Goal: Information Seeking & Learning: Learn about a topic

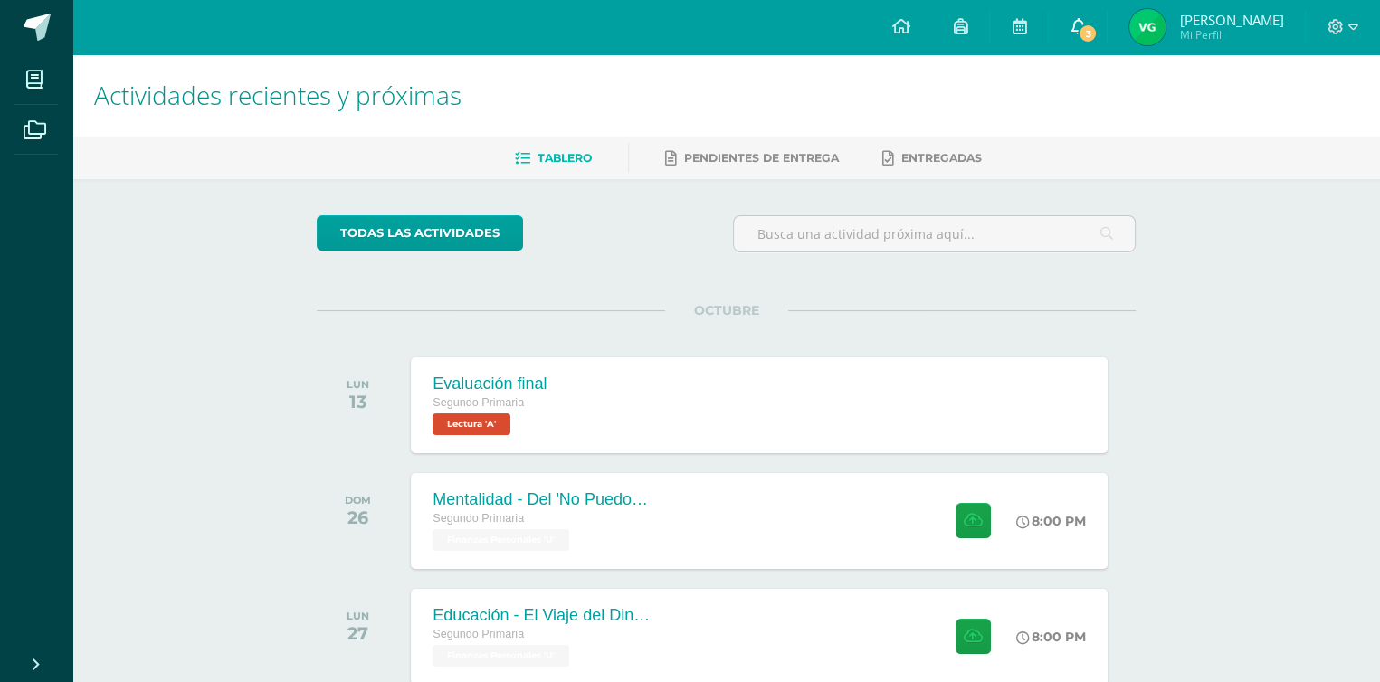
click at [1085, 23] on icon at bounding box center [1078, 26] width 14 height 16
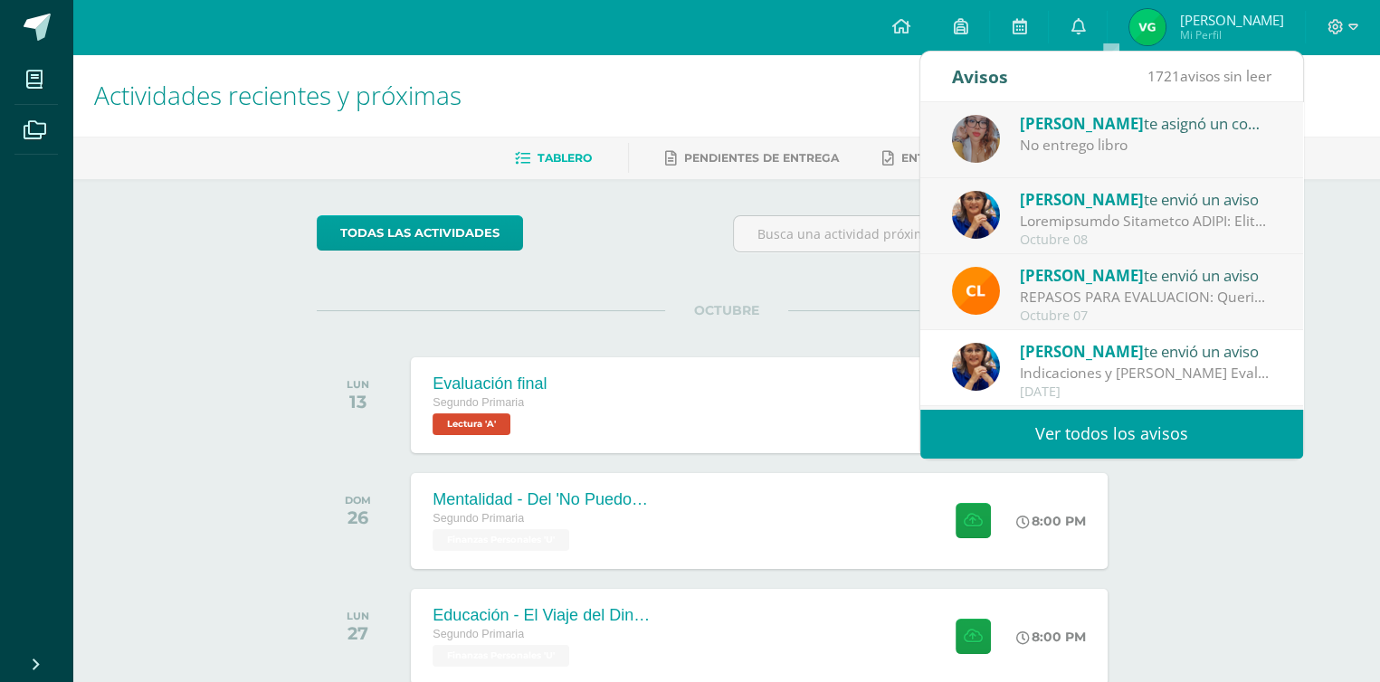
click at [1173, 142] on div "No entrego libro" at bounding box center [1146, 145] width 252 height 21
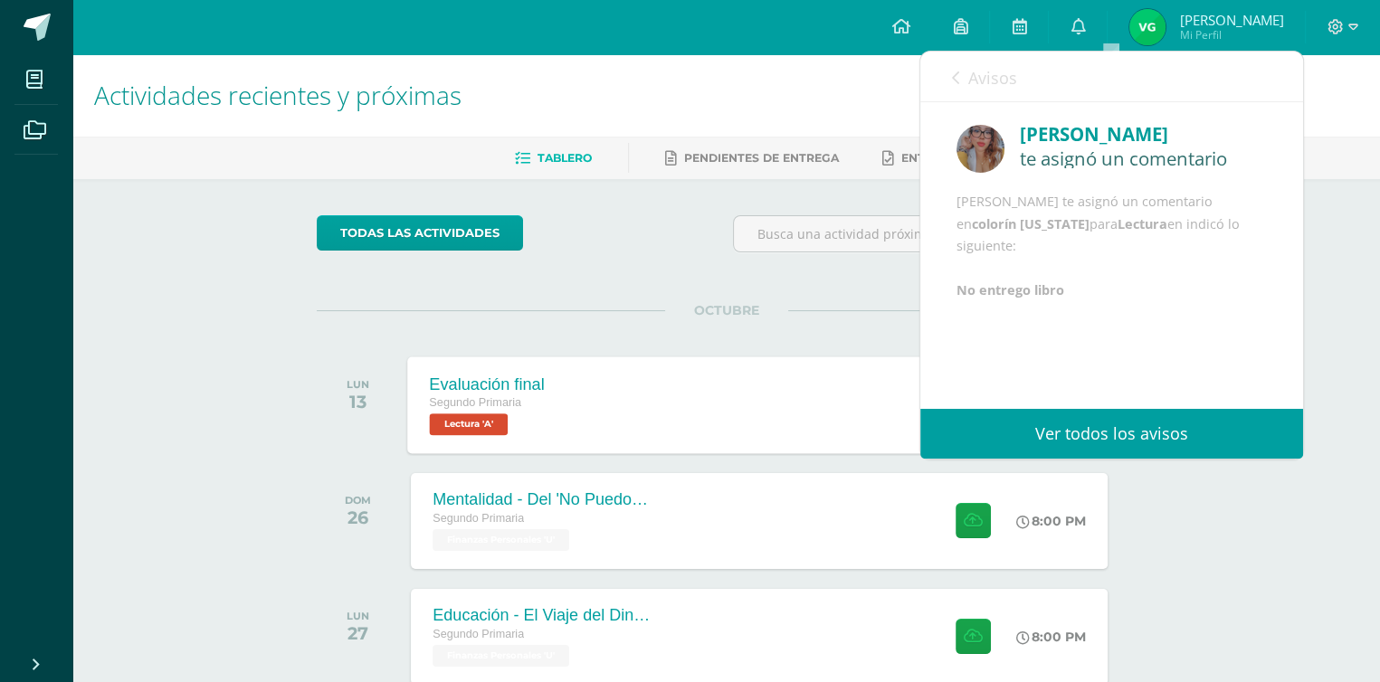
click at [525, 414] on div "Segundo Primaria Lectura 'A'" at bounding box center [487, 415] width 115 height 42
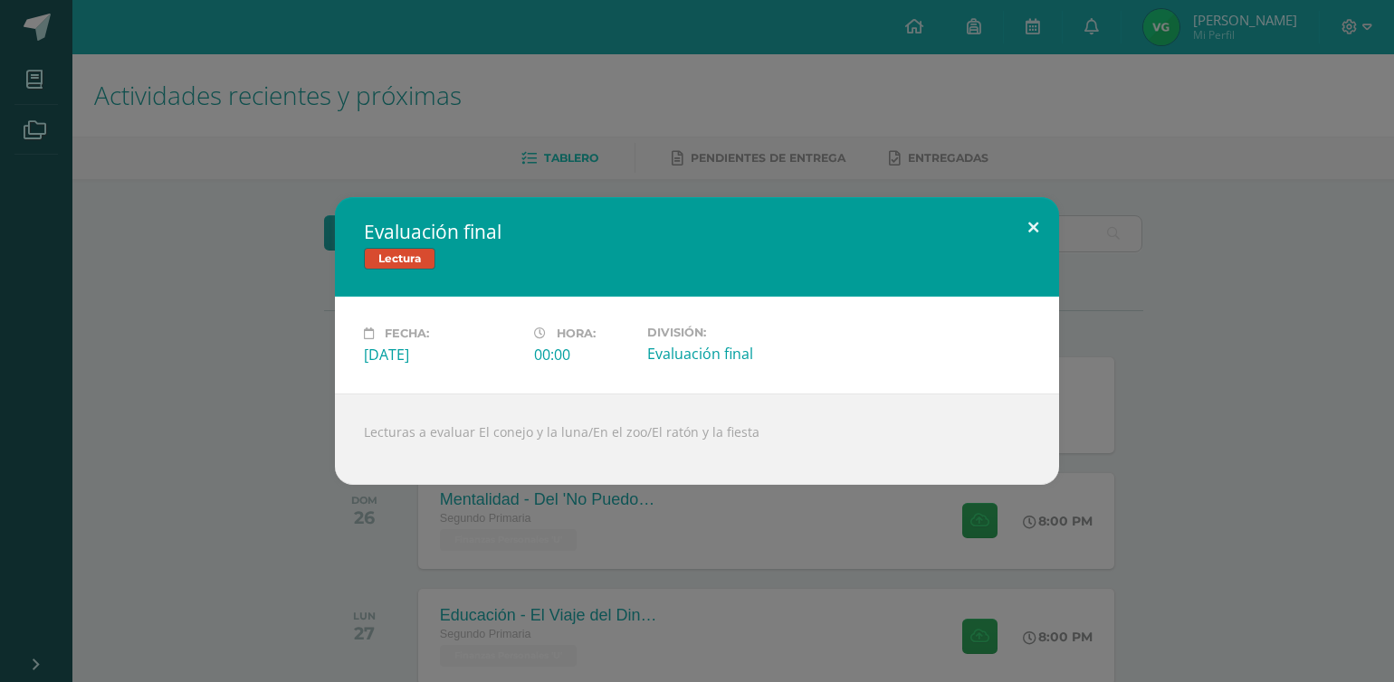
click at [1033, 225] on button at bounding box center [1033, 228] width 52 height 62
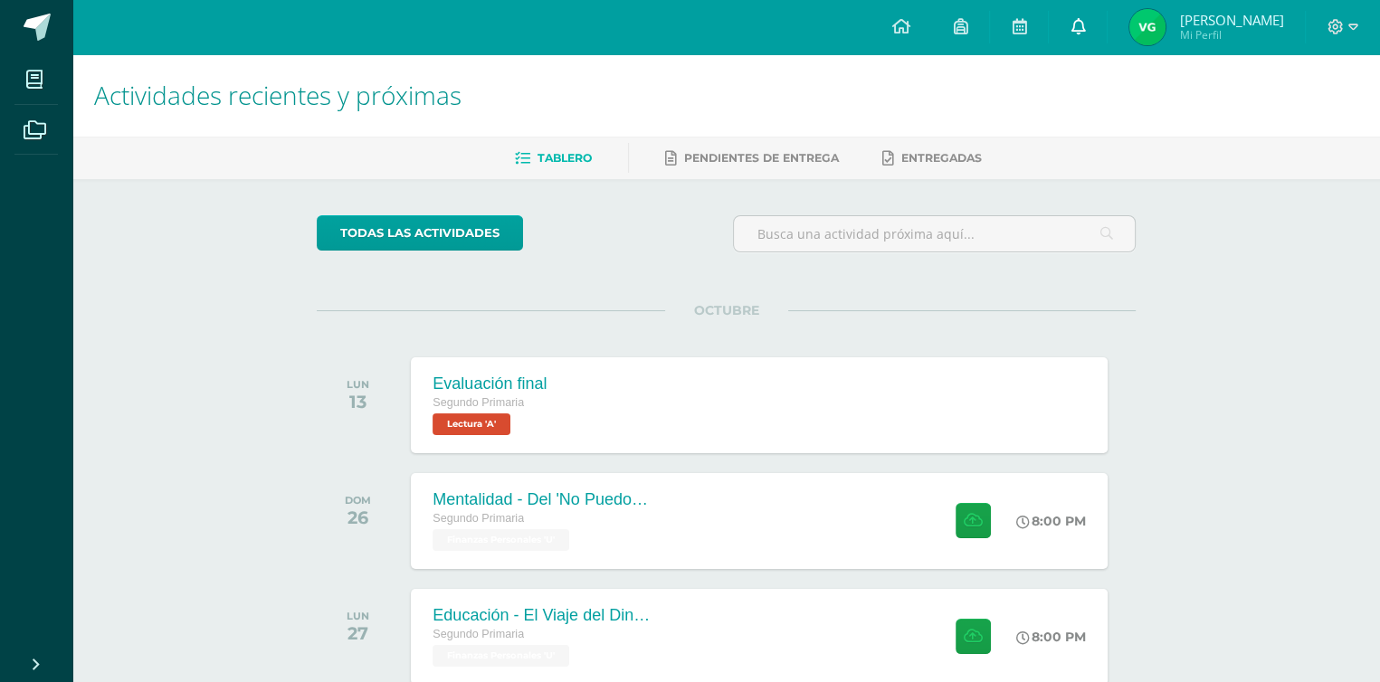
click at [1107, 30] on link "0" at bounding box center [1078, 27] width 58 height 54
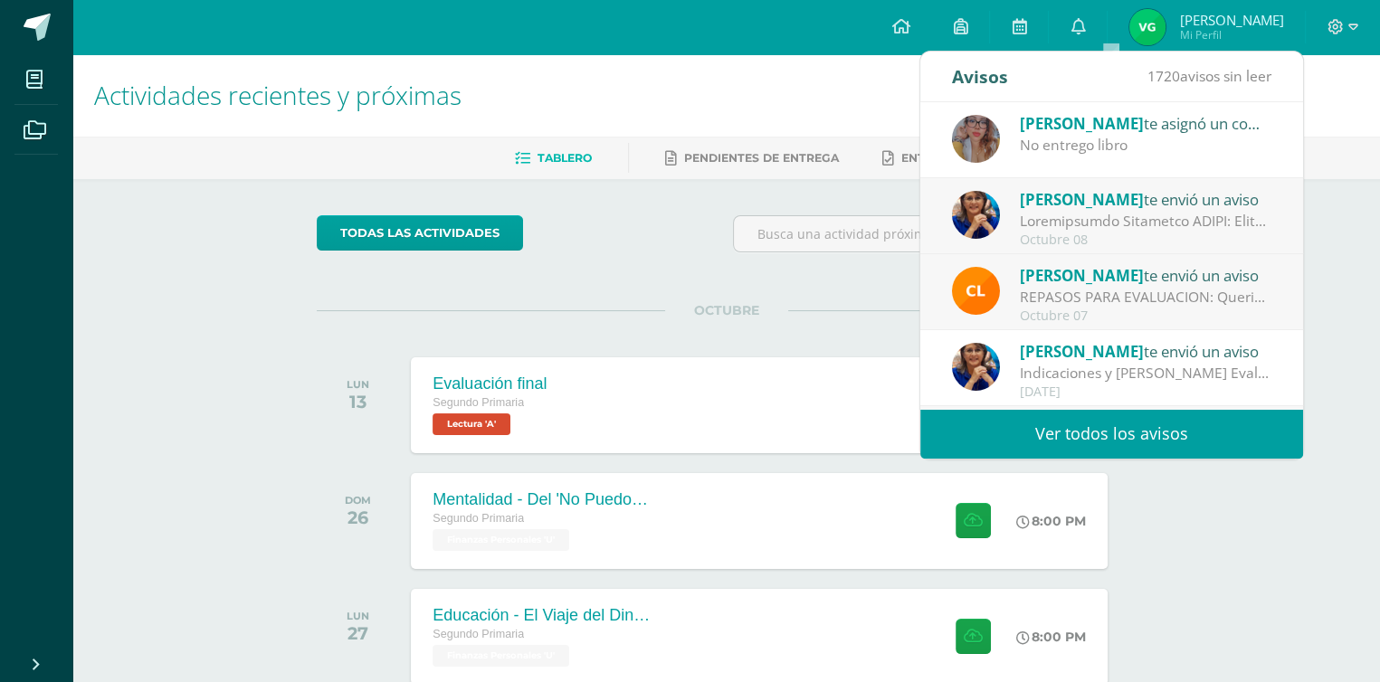
click at [1153, 151] on div "No entrego libro" at bounding box center [1146, 145] width 252 height 21
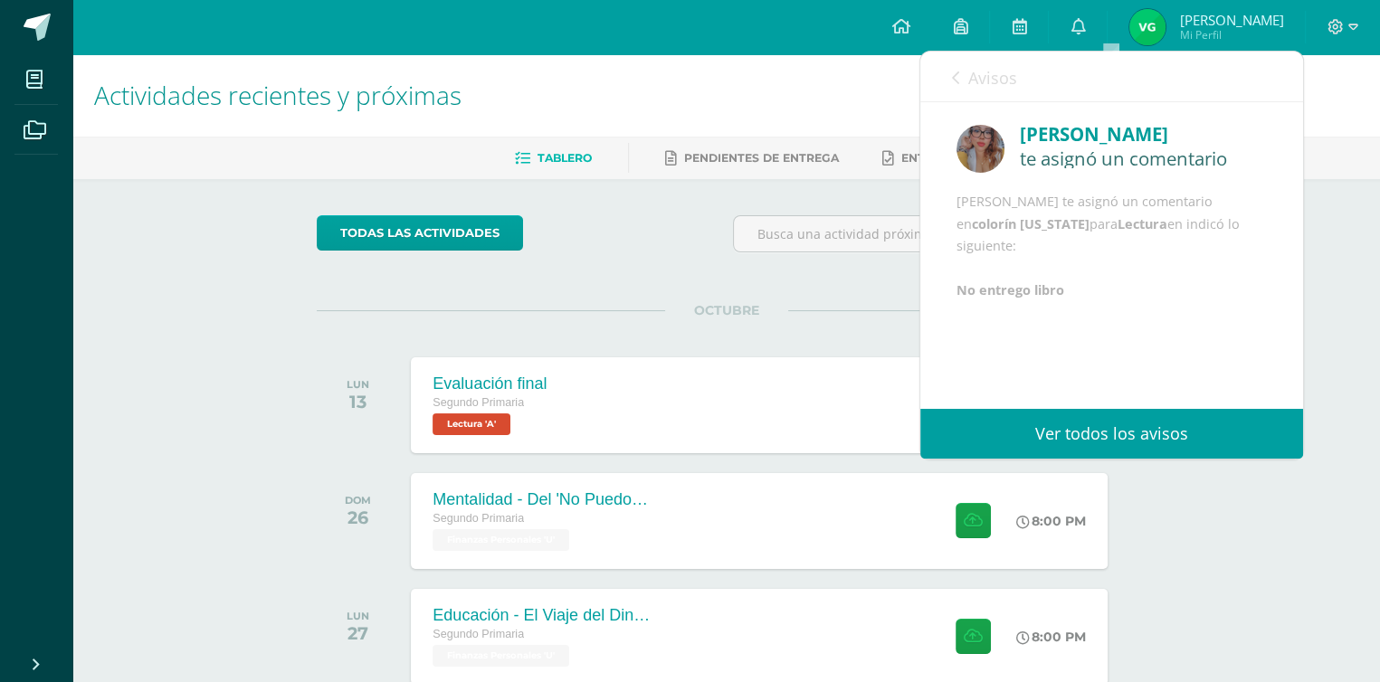
click at [215, 240] on div "Actividades recientes y próximas Tablero Pendientes de entrega Entregadas todas…" at bounding box center [726, 600] width 1308 height 1092
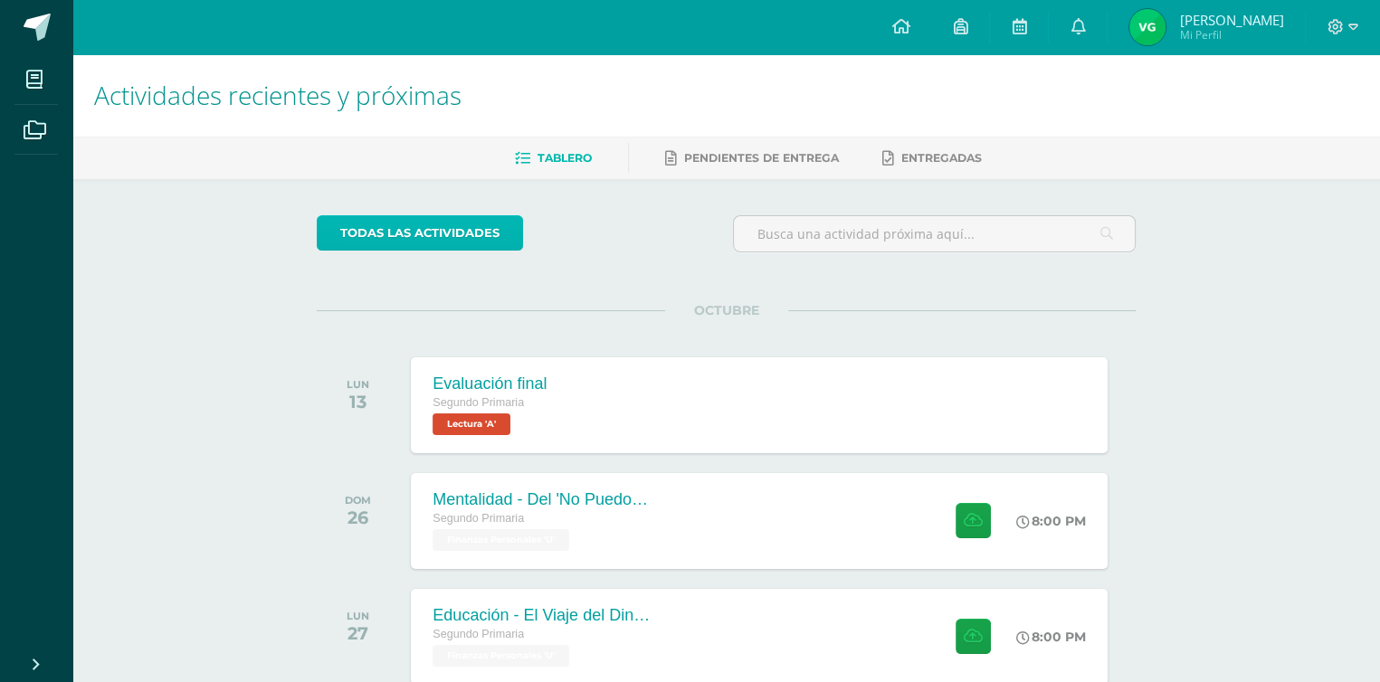
click at [472, 227] on link "todas las Actividades" at bounding box center [420, 232] width 206 height 35
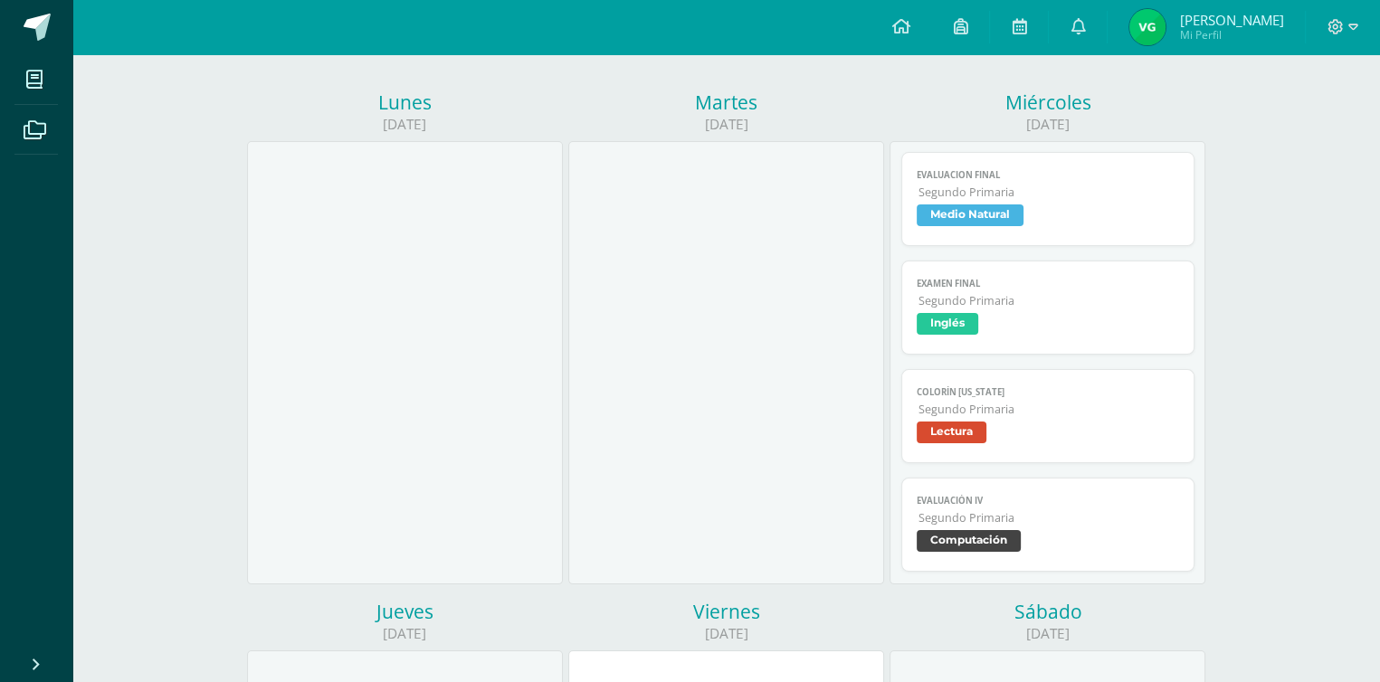
scroll to position [199, 0]
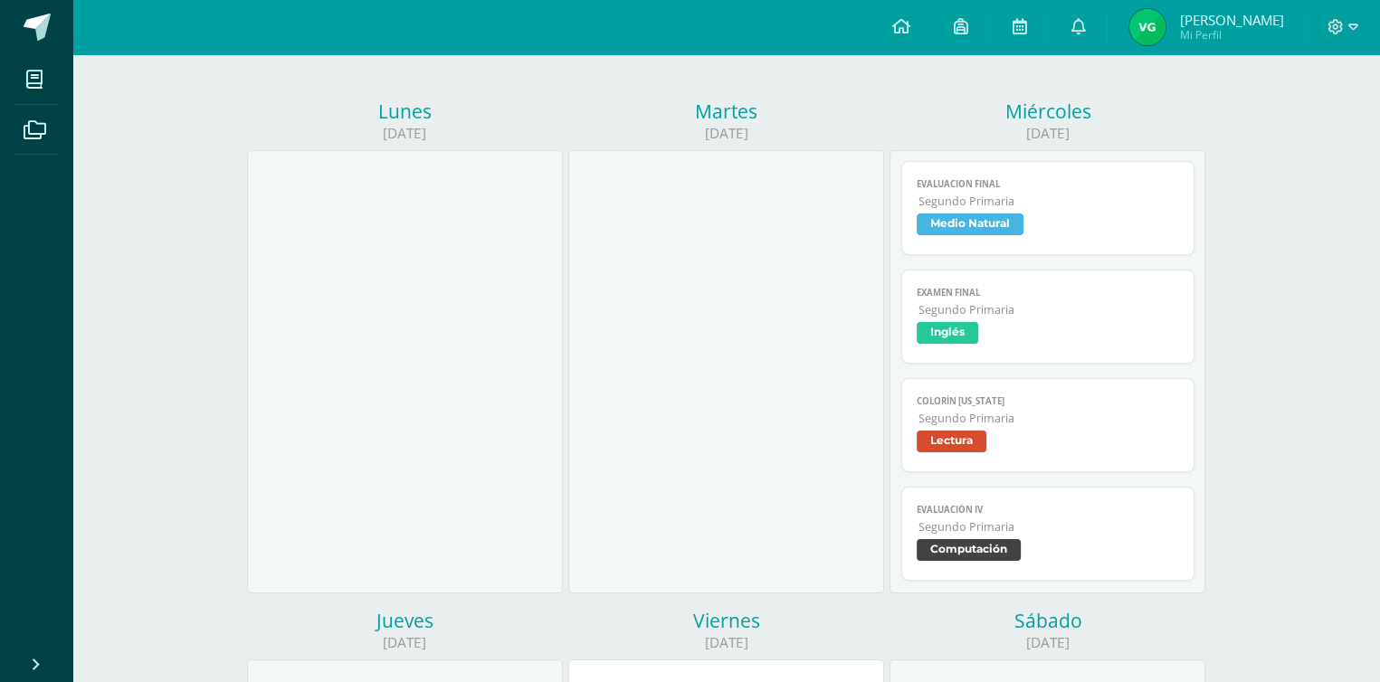
click at [972, 396] on span "colorín [US_STATE]" at bounding box center [1048, 402] width 263 height 12
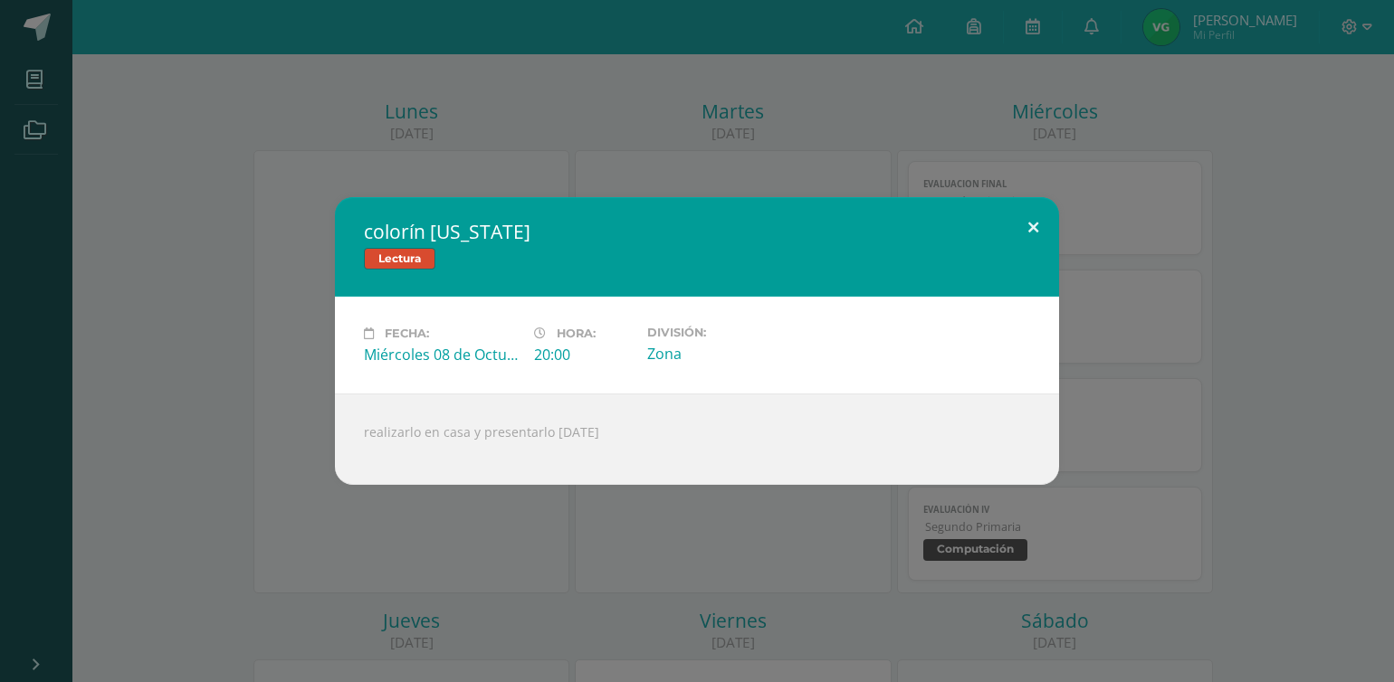
click at [1032, 226] on button at bounding box center [1033, 228] width 52 height 62
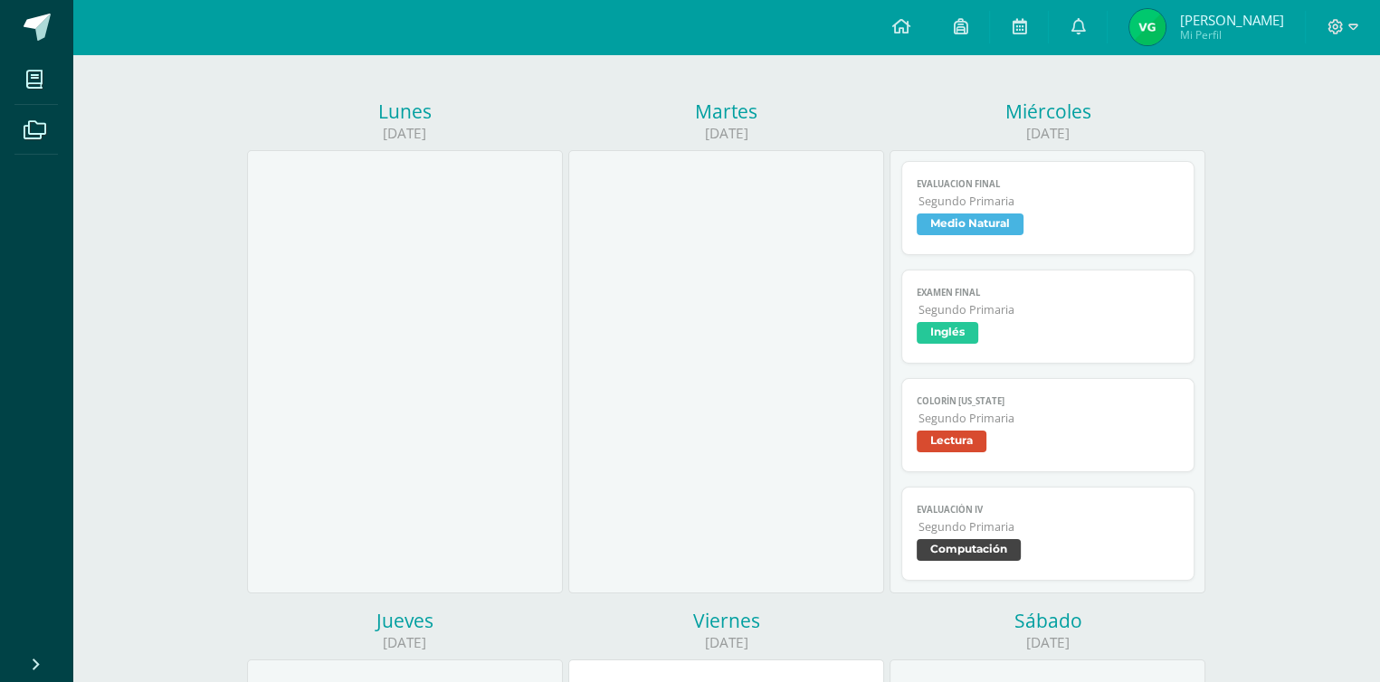
click at [971, 551] on span "Computación" at bounding box center [969, 550] width 104 height 22
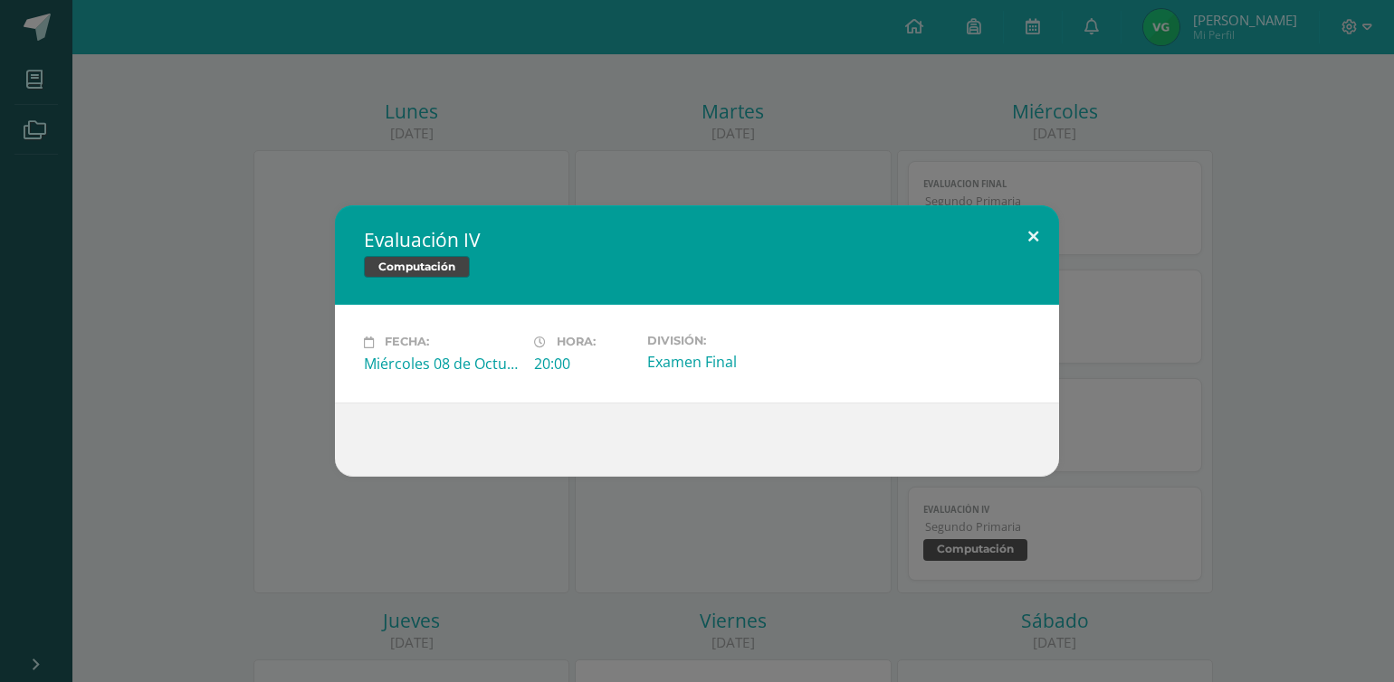
click at [1033, 234] on button at bounding box center [1033, 236] width 52 height 62
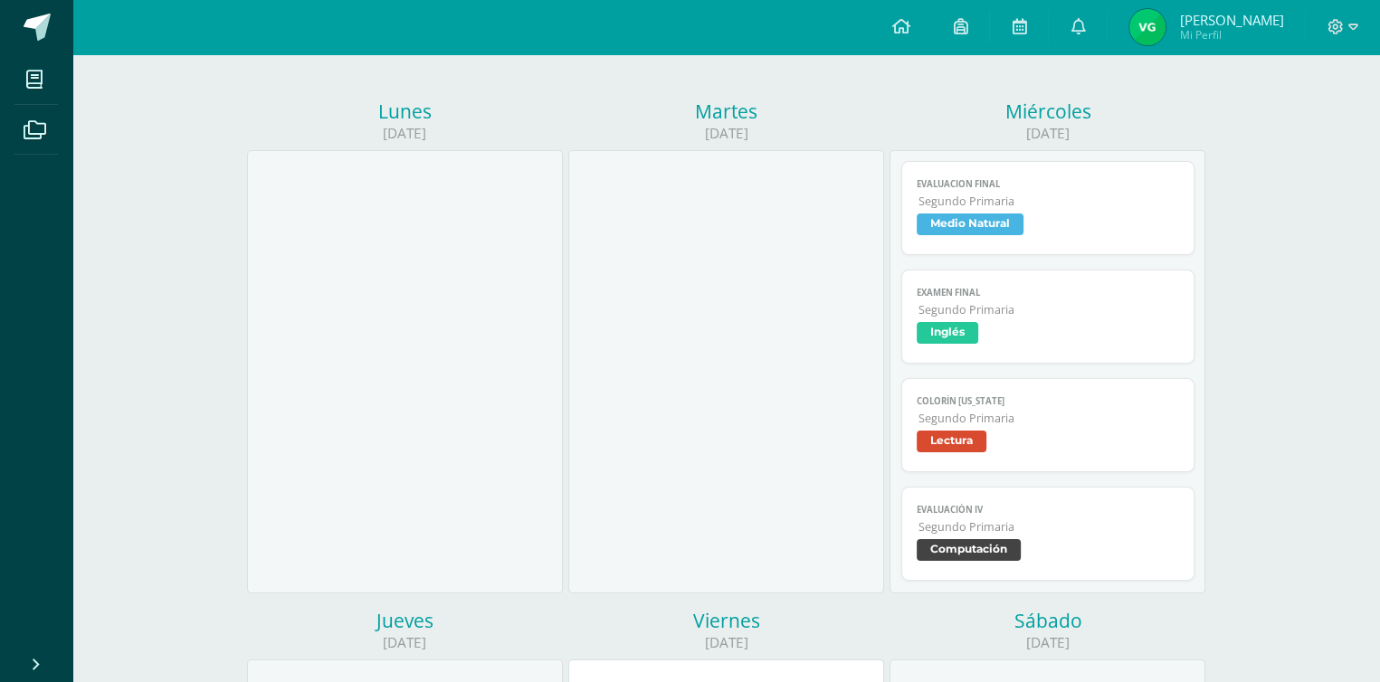
scroll to position [0, 0]
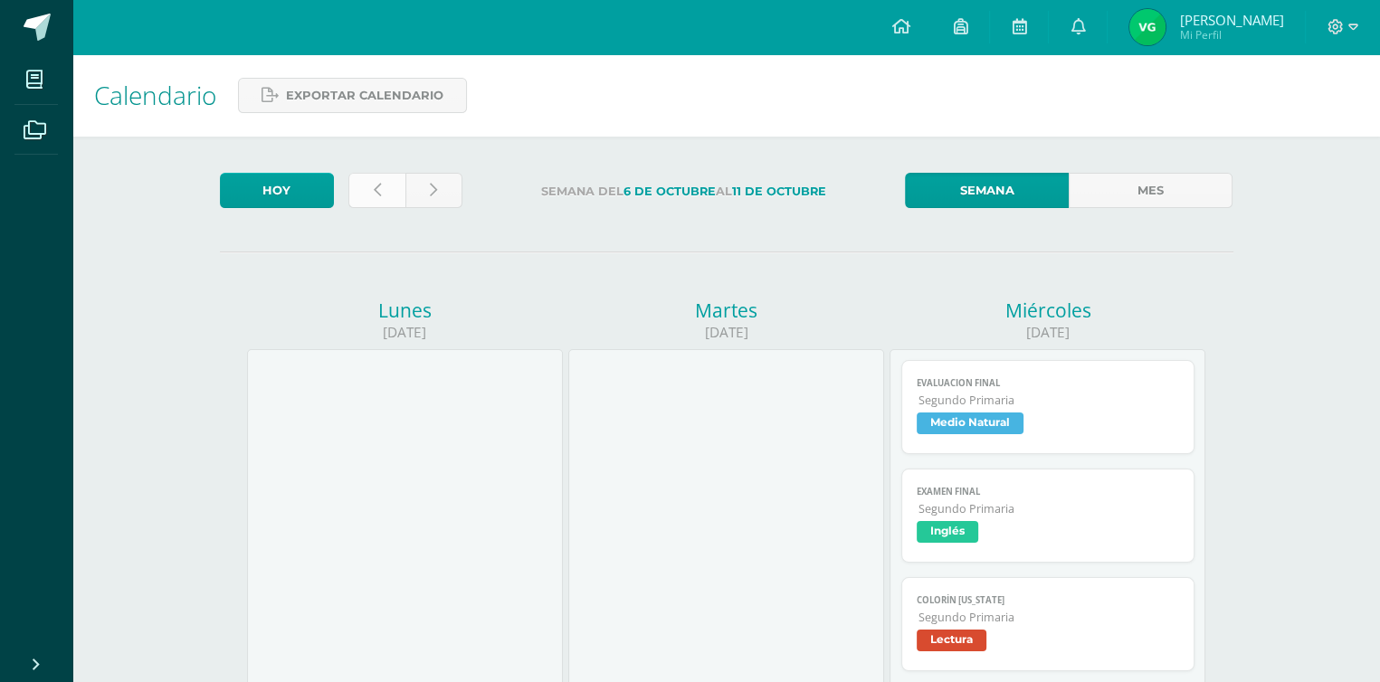
click at [374, 186] on icon at bounding box center [377, 190] width 7 height 15
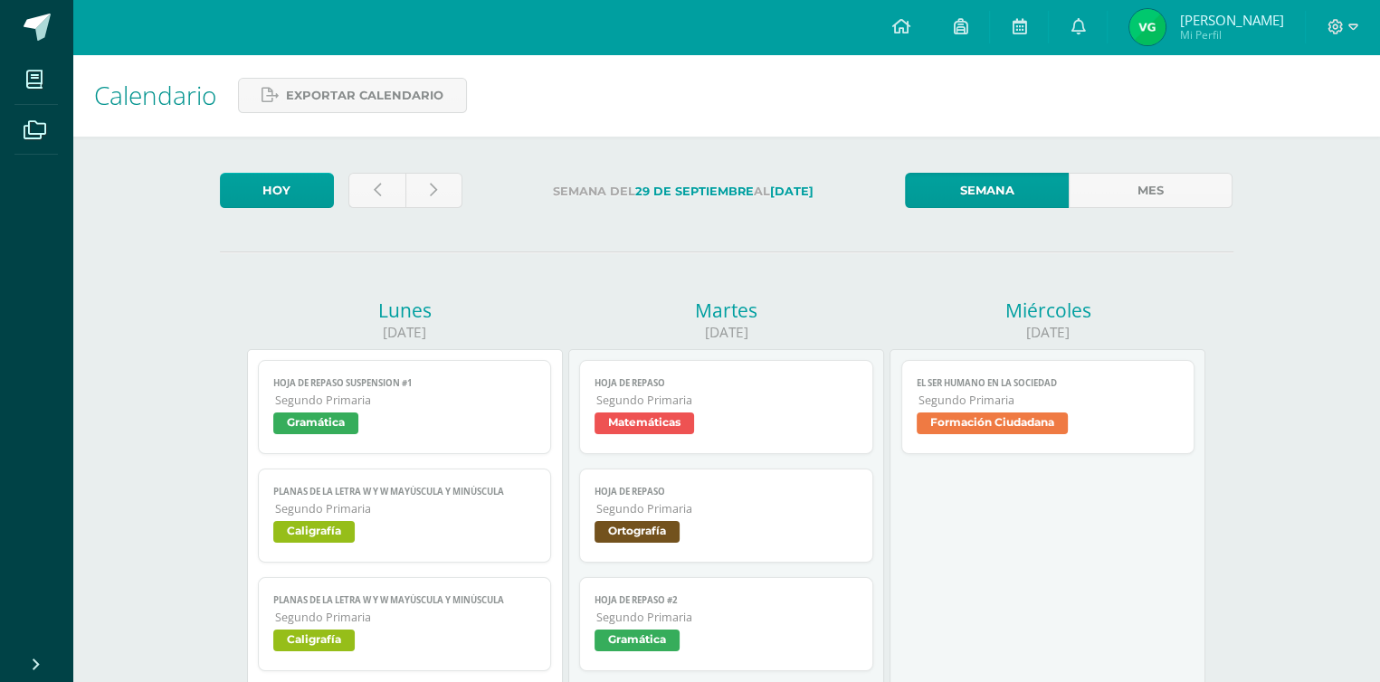
click at [1006, 426] on span "Formación Ciudadana" at bounding box center [992, 424] width 151 height 22
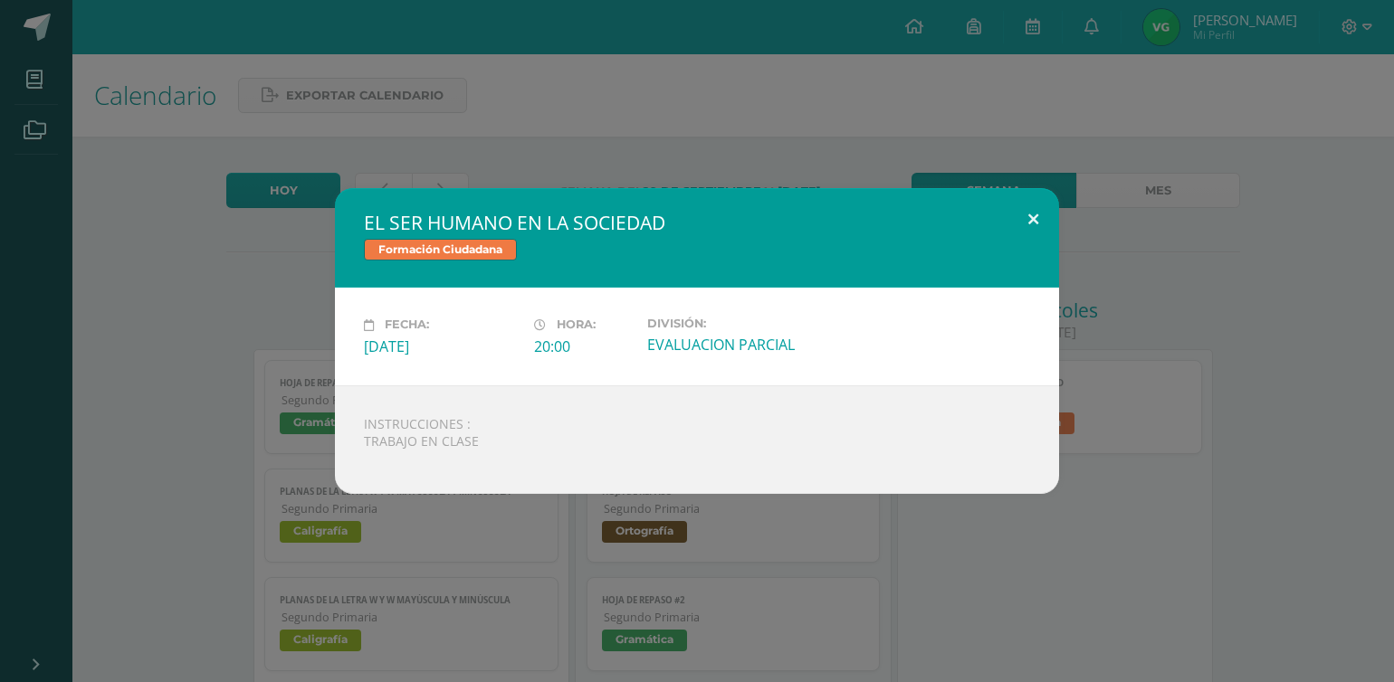
click at [1032, 214] on button at bounding box center [1033, 219] width 52 height 62
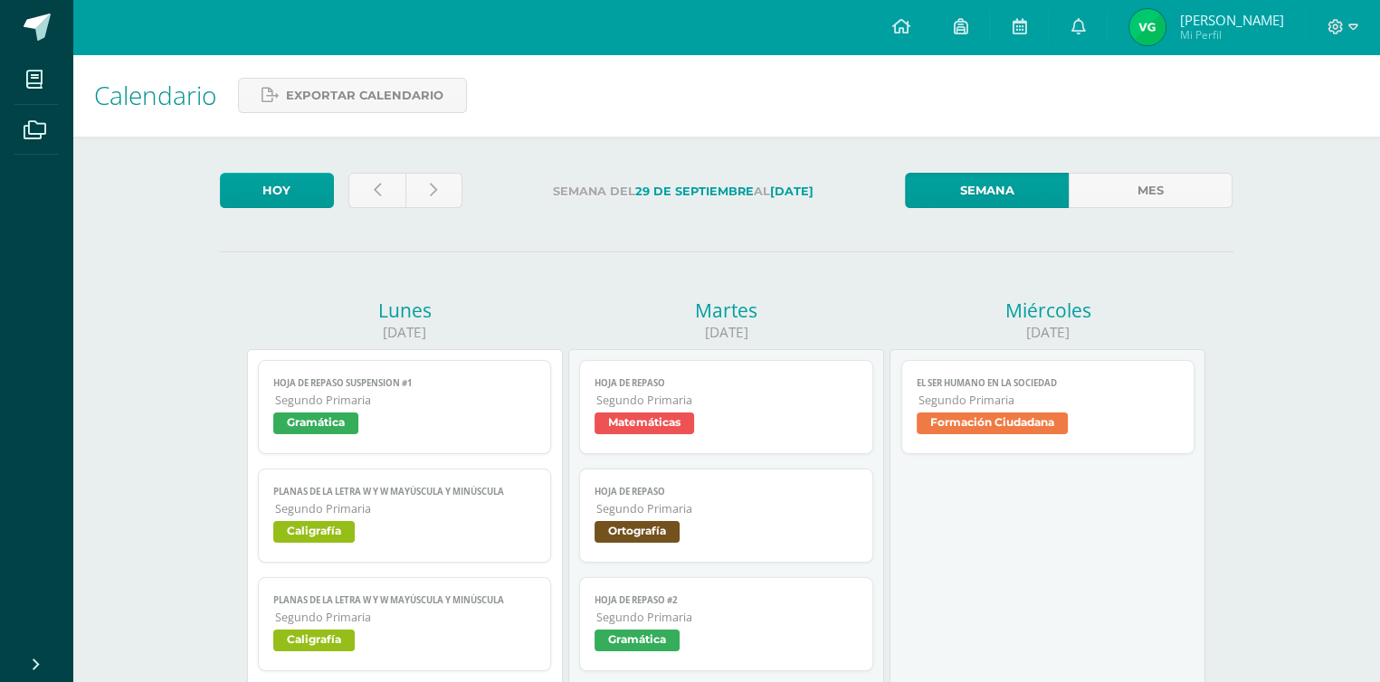
click at [662, 428] on span "Matemáticas" at bounding box center [645, 424] width 100 height 22
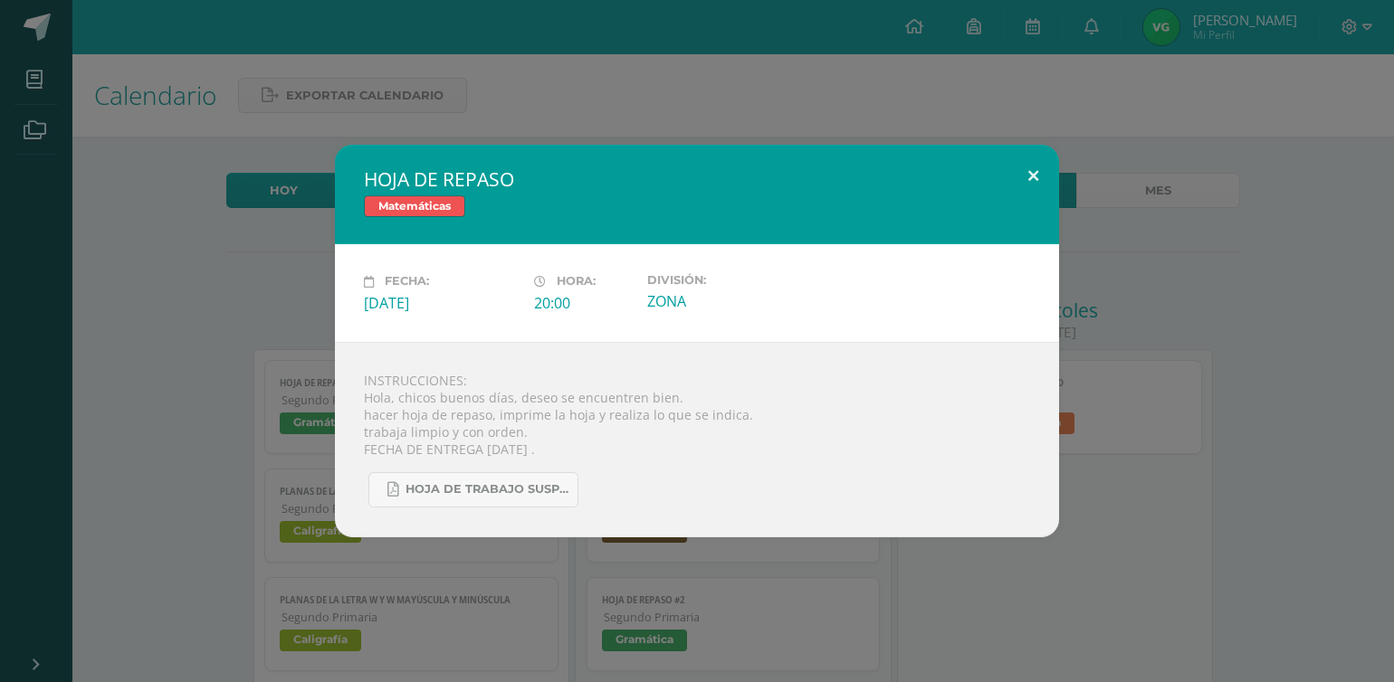
click at [1032, 176] on button at bounding box center [1033, 176] width 52 height 62
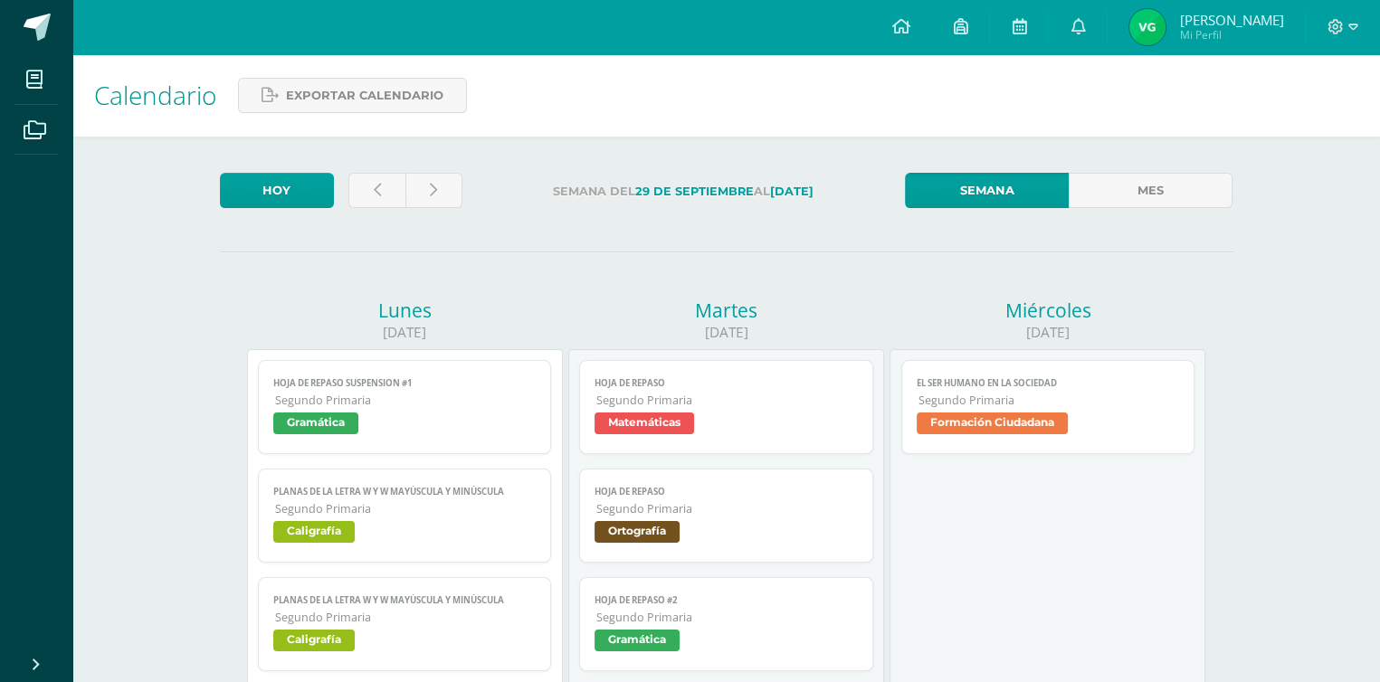
click at [648, 534] on span "Ortografía" at bounding box center [637, 532] width 85 height 22
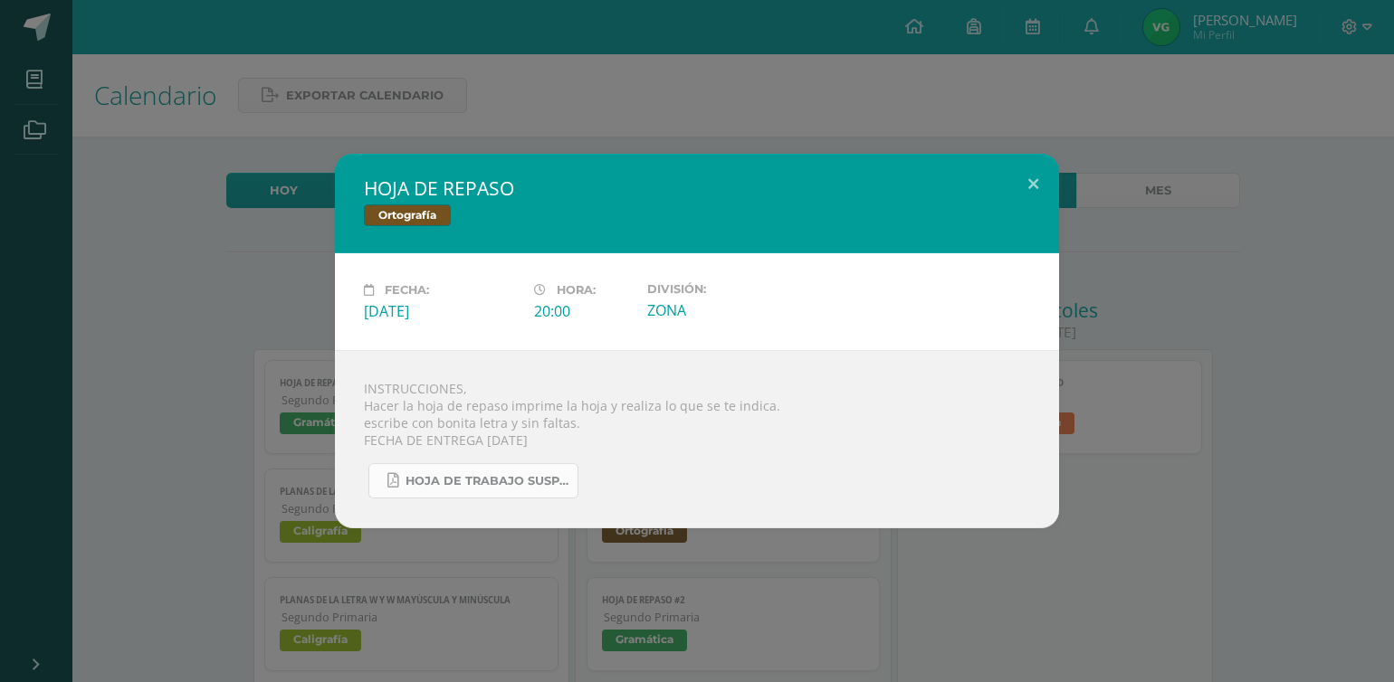
click at [495, 482] on span "HOJA DE TRABAJO SUSPENSION ORTO .pdf" at bounding box center [486, 481] width 163 height 14
click at [1031, 182] on button at bounding box center [1033, 185] width 52 height 62
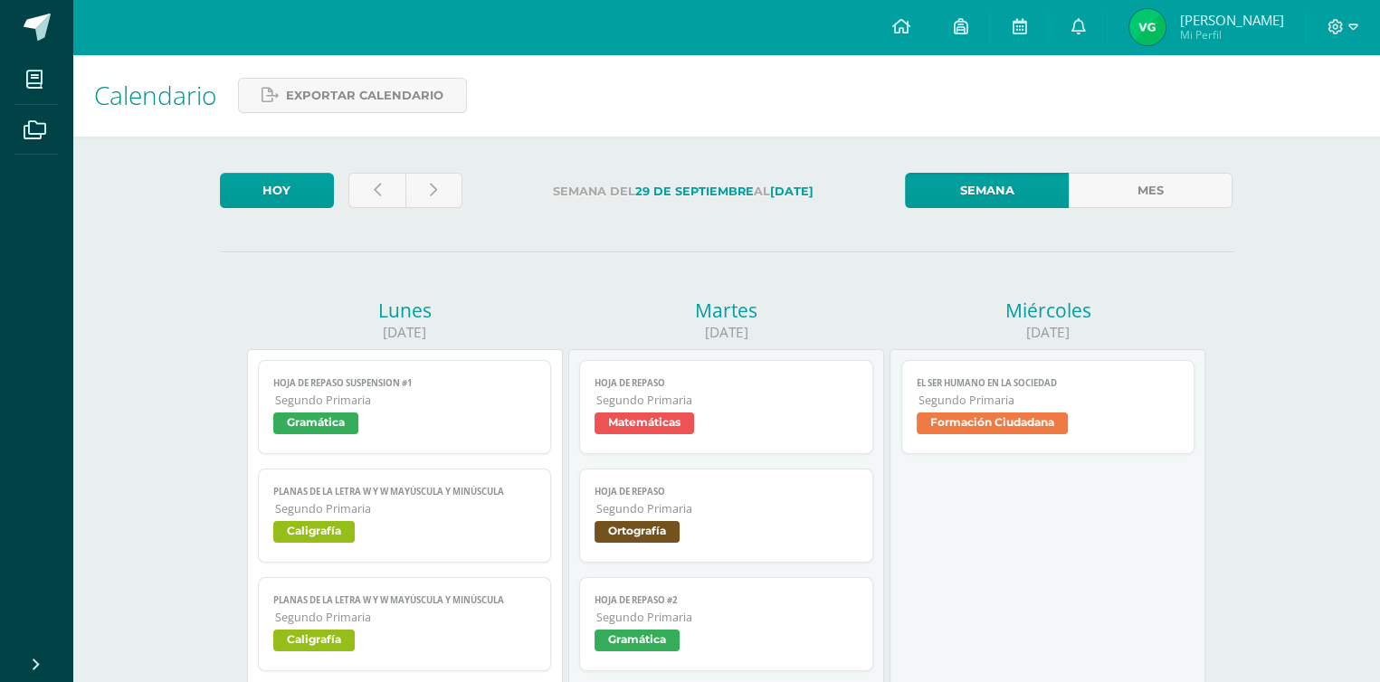
click at [659, 642] on span "Gramática" at bounding box center [637, 641] width 85 height 22
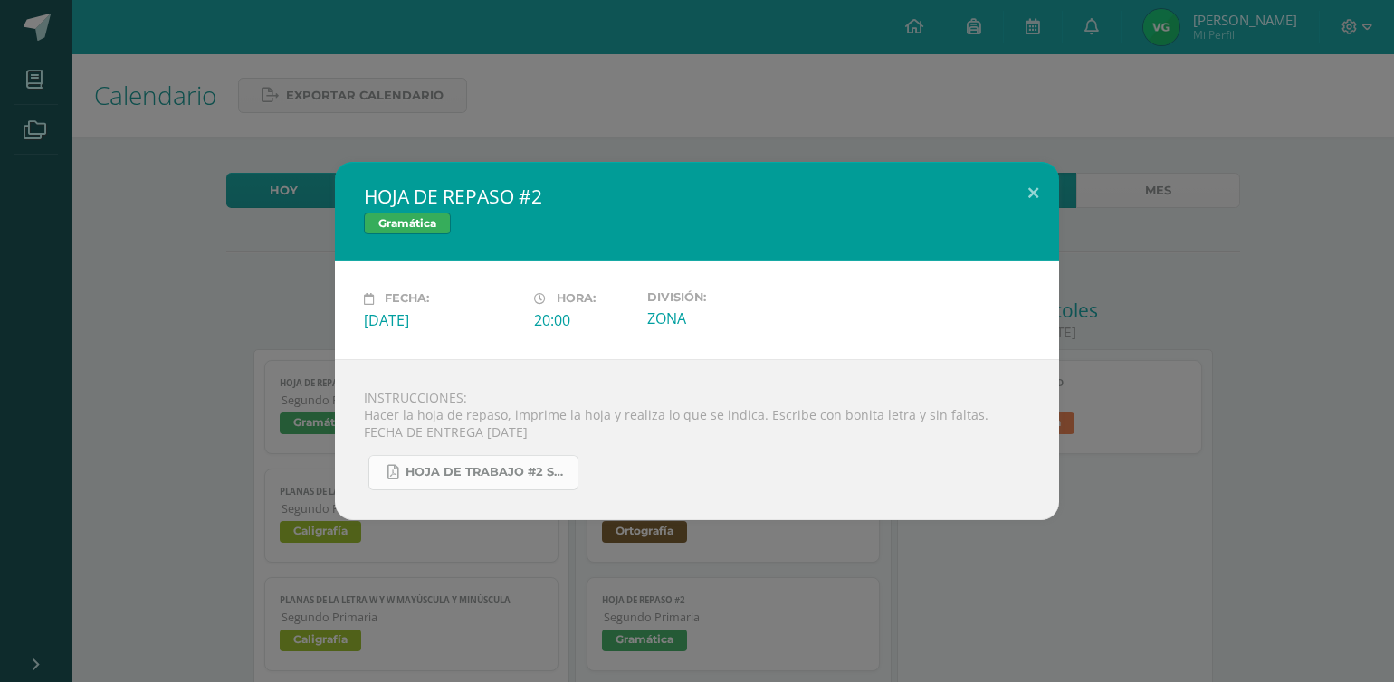
click at [510, 475] on span "HOJA DE TRABAJO #2 SUSPENSION C yL BLOQUE IV 2025.pdf" at bounding box center [486, 472] width 163 height 14
click at [1035, 189] on button at bounding box center [1033, 193] width 52 height 62
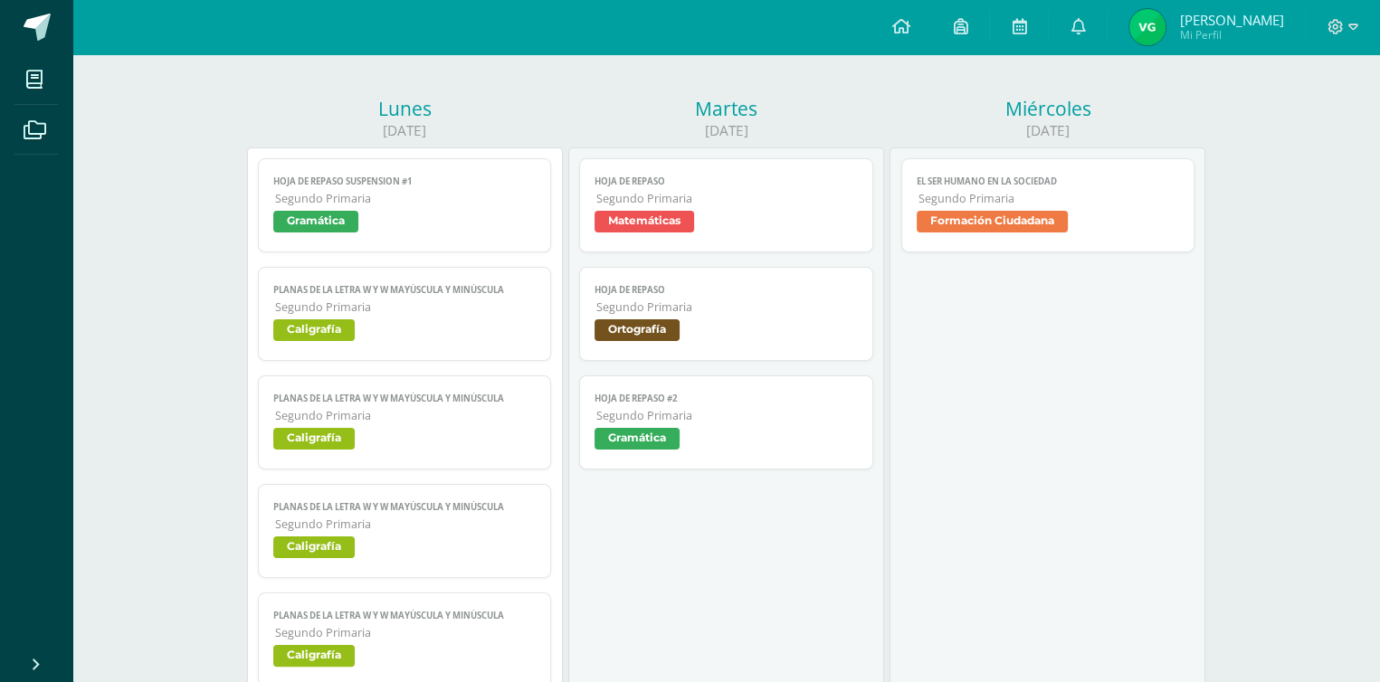
scroll to position [192, 0]
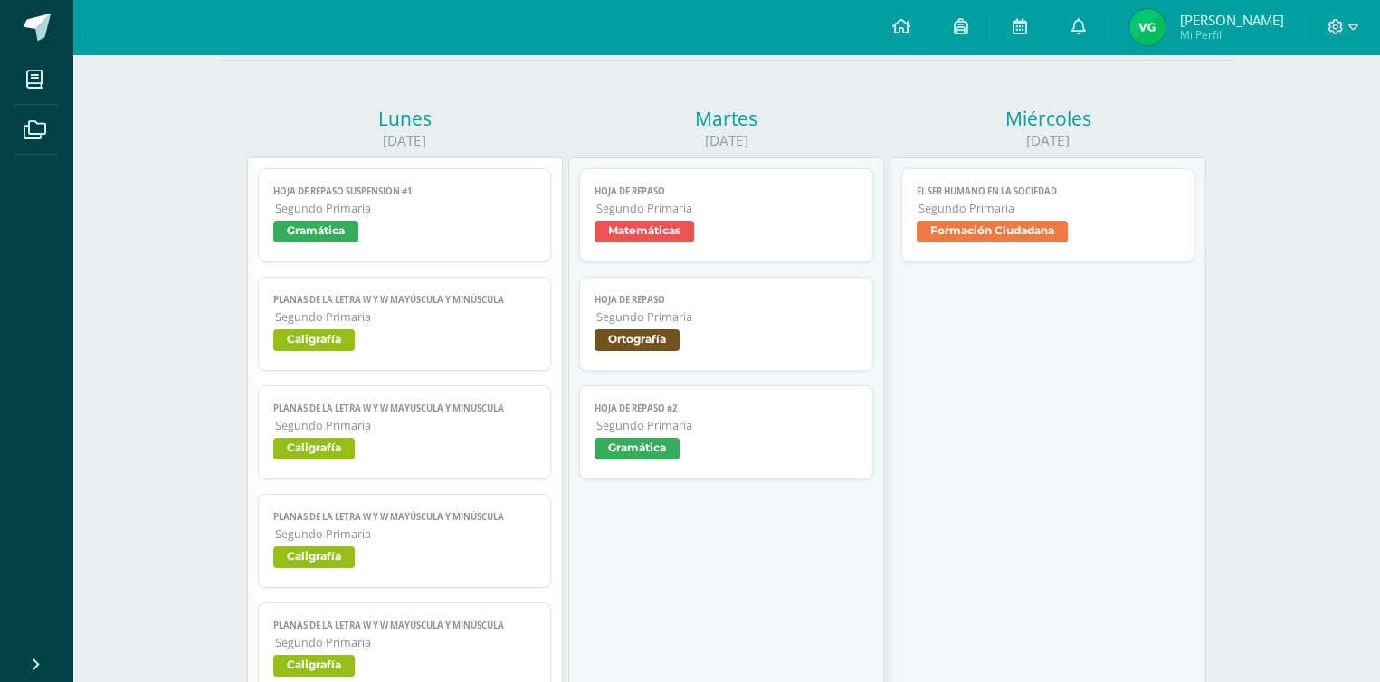
click at [333, 231] on span "Gramática" at bounding box center [315, 232] width 85 height 22
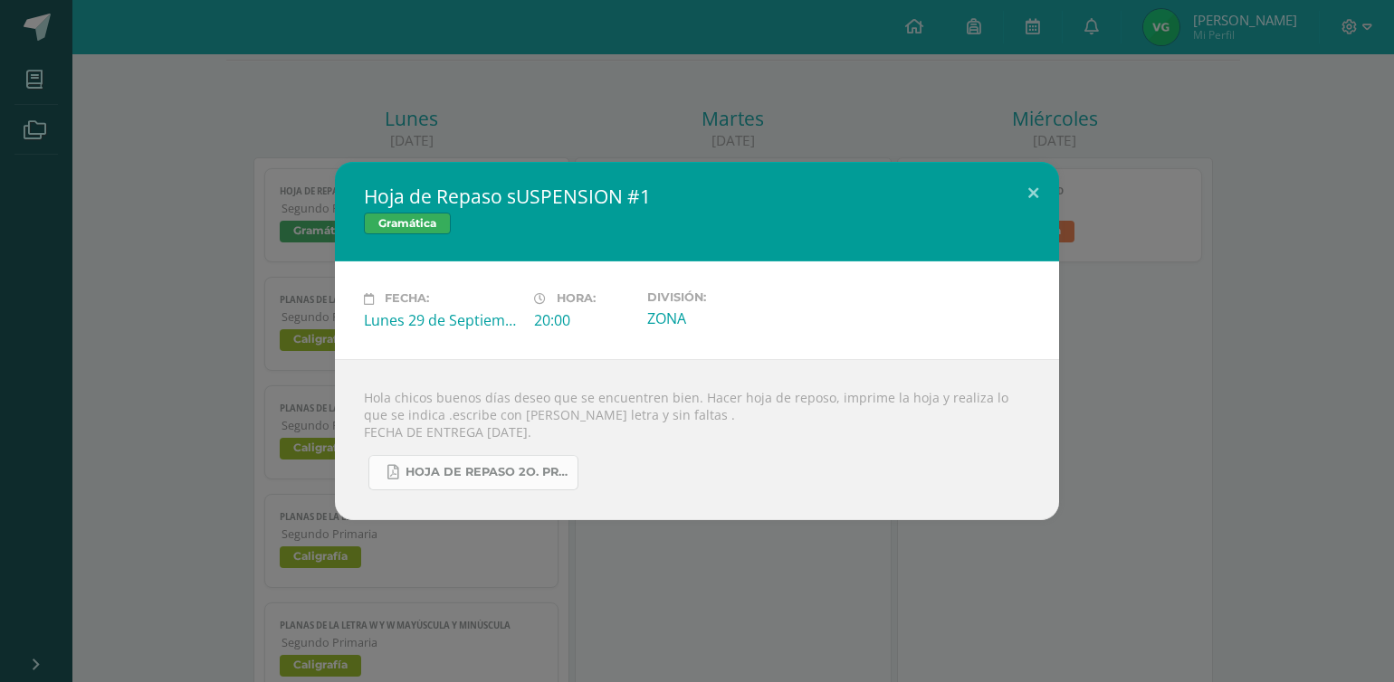
click at [459, 474] on span "HOJA DE REPASO 2O. PRIMARIA.pdf" at bounding box center [486, 472] width 163 height 14
click at [1032, 195] on button at bounding box center [1033, 193] width 52 height 62
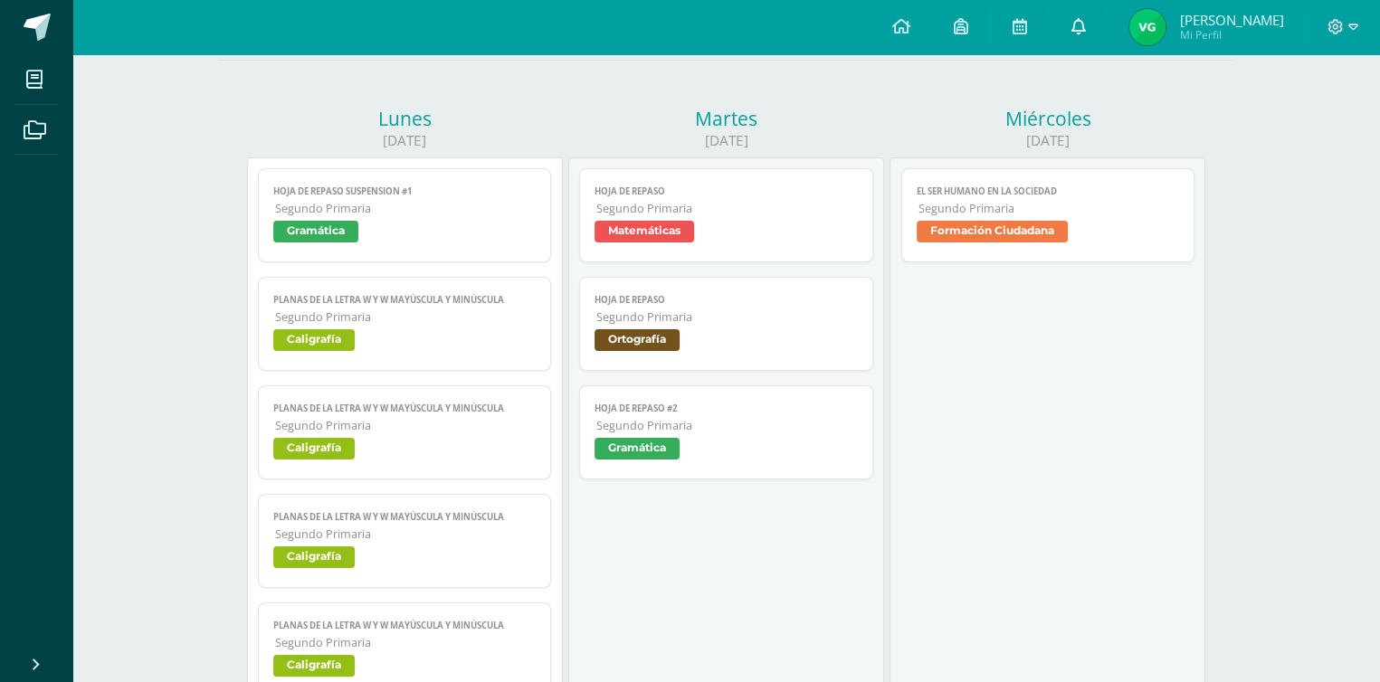
click at [1085, 24] on icon at bounding box center [1078, 26] width 14 height 16
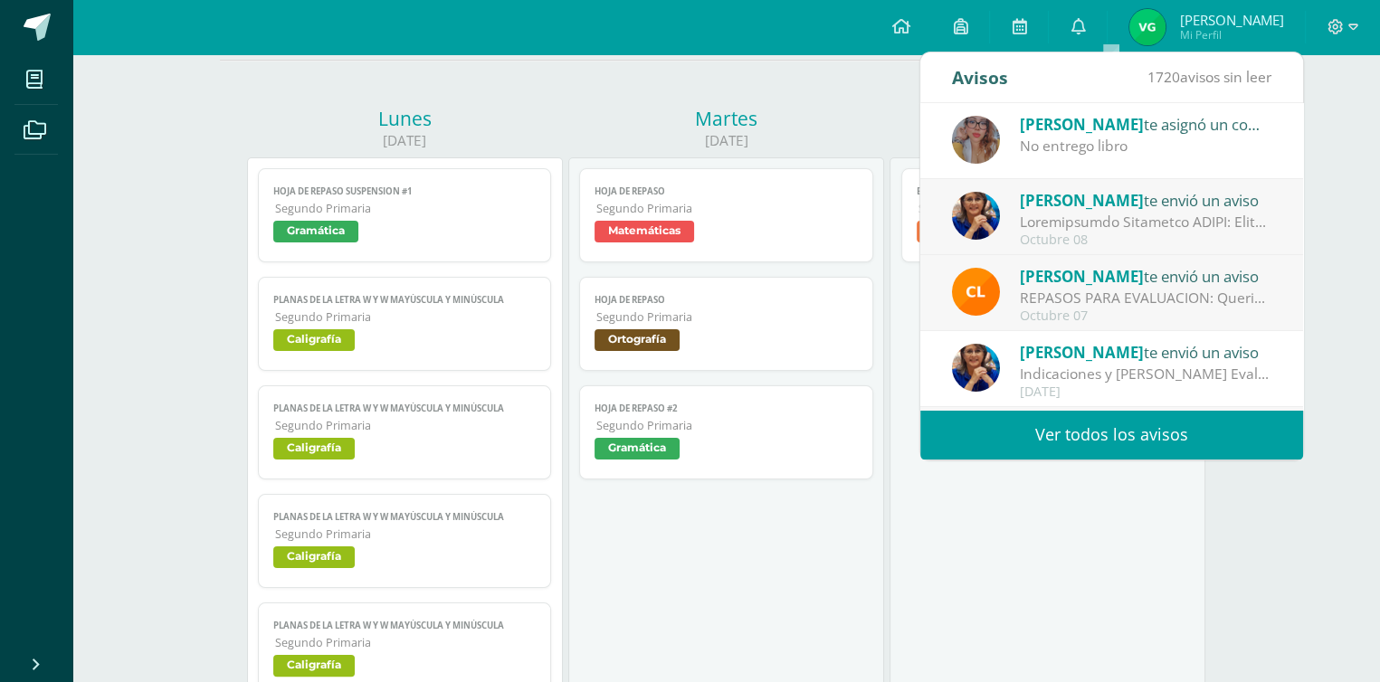
click at [1171, 140] on div "No entrego libro" at bounding box center [1146, 146] width 252 height 21
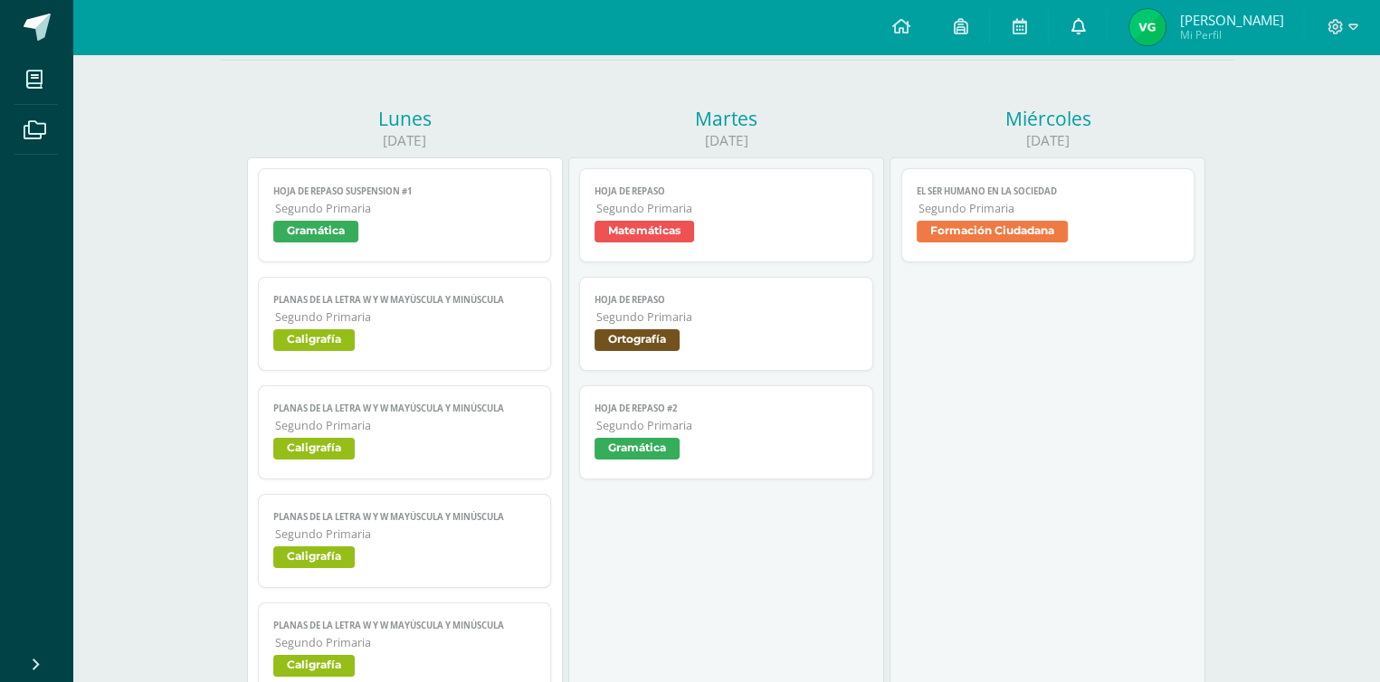
click at [1085, 23] on icon at bounding box center [1078, 26] width 14 height 16
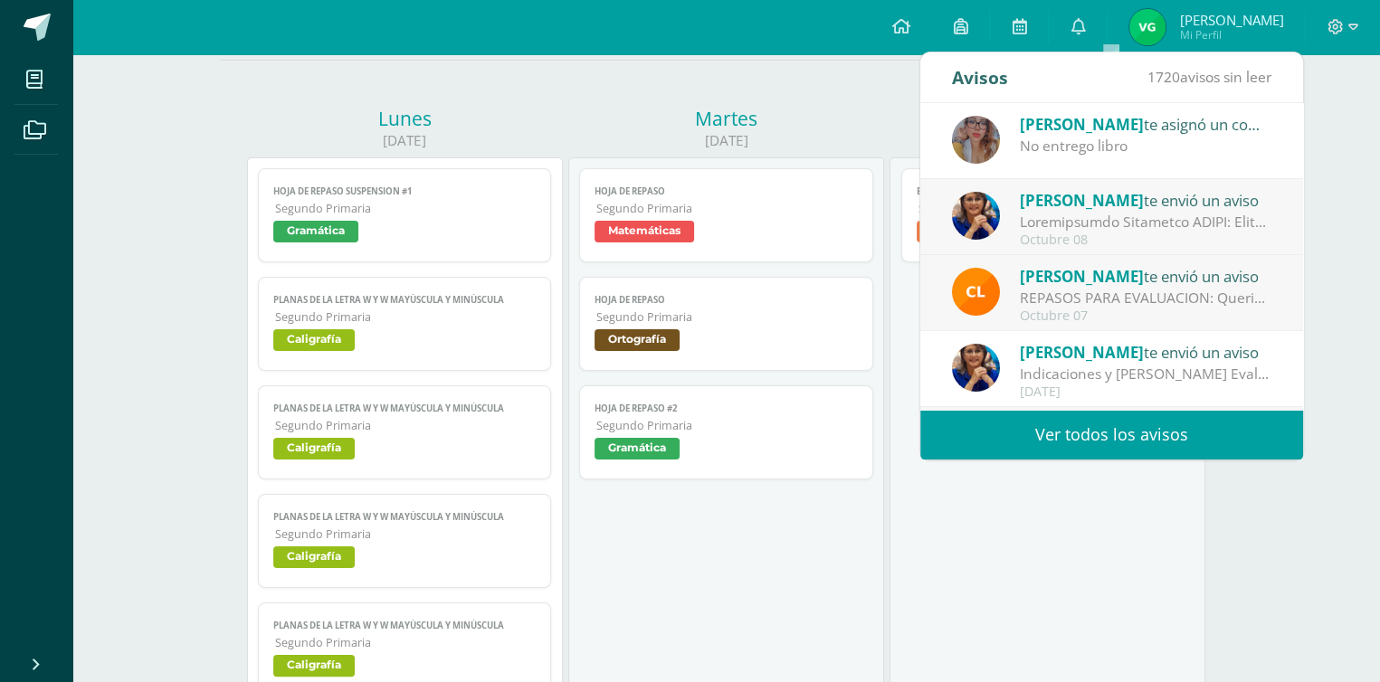
click at [1130, 291] on div "REPASOS PARA EVALUACION: Queridos papitos . Buenas noches ., este aviso es para…" at bounding box center [1146, 298] width 252 height 21
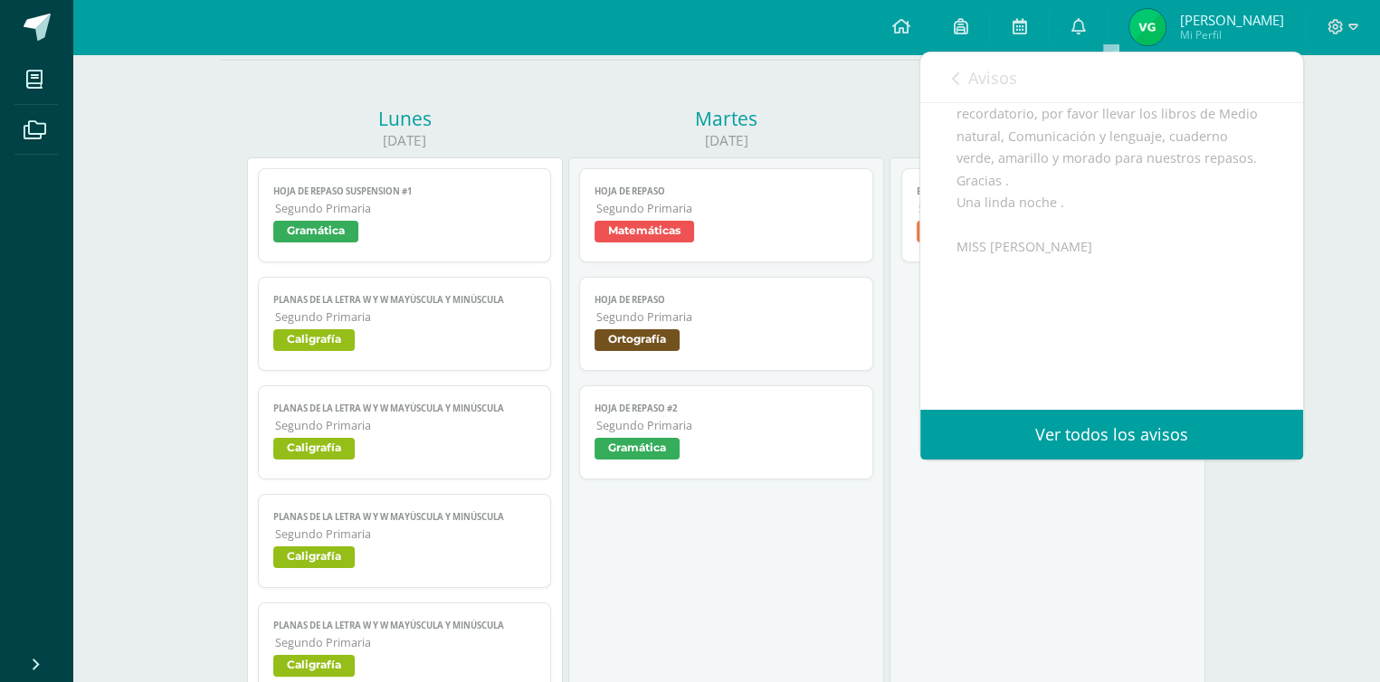
scroll to position [0, 0]
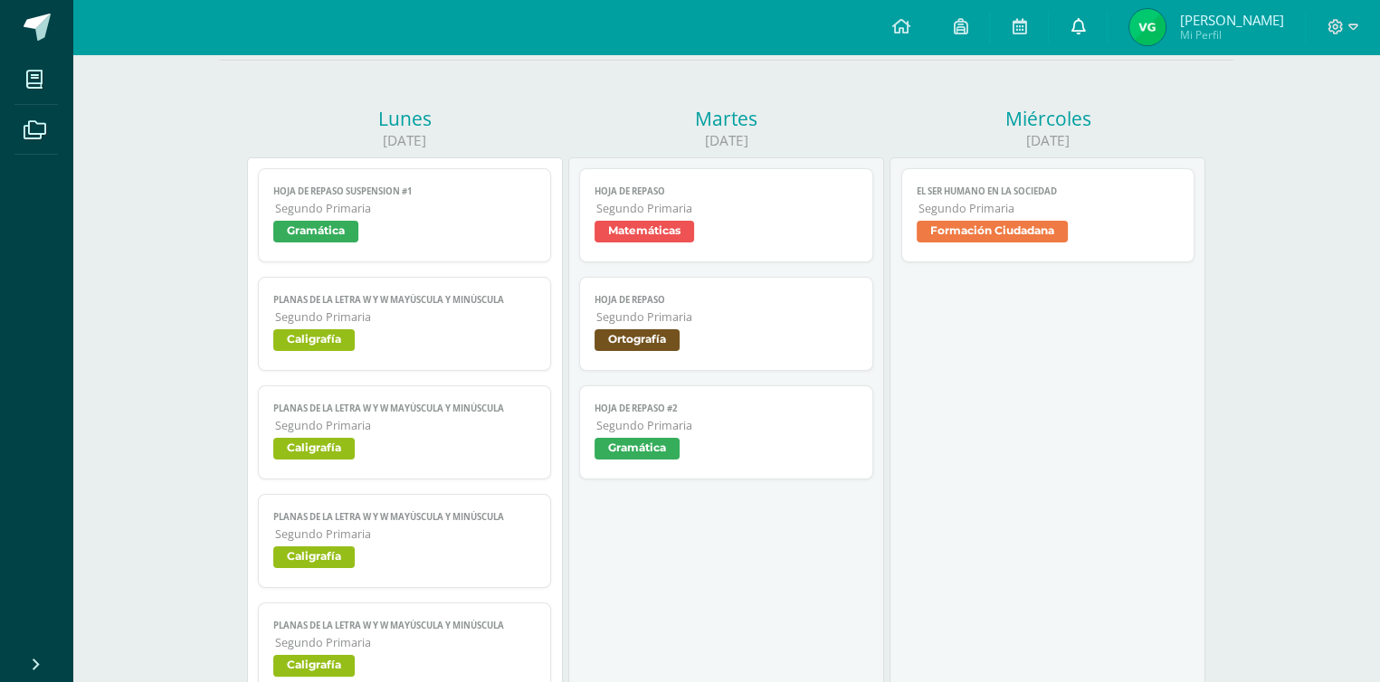
click at [1085, 20] on icon at bounding box center [1078, 26] width 14 height 16
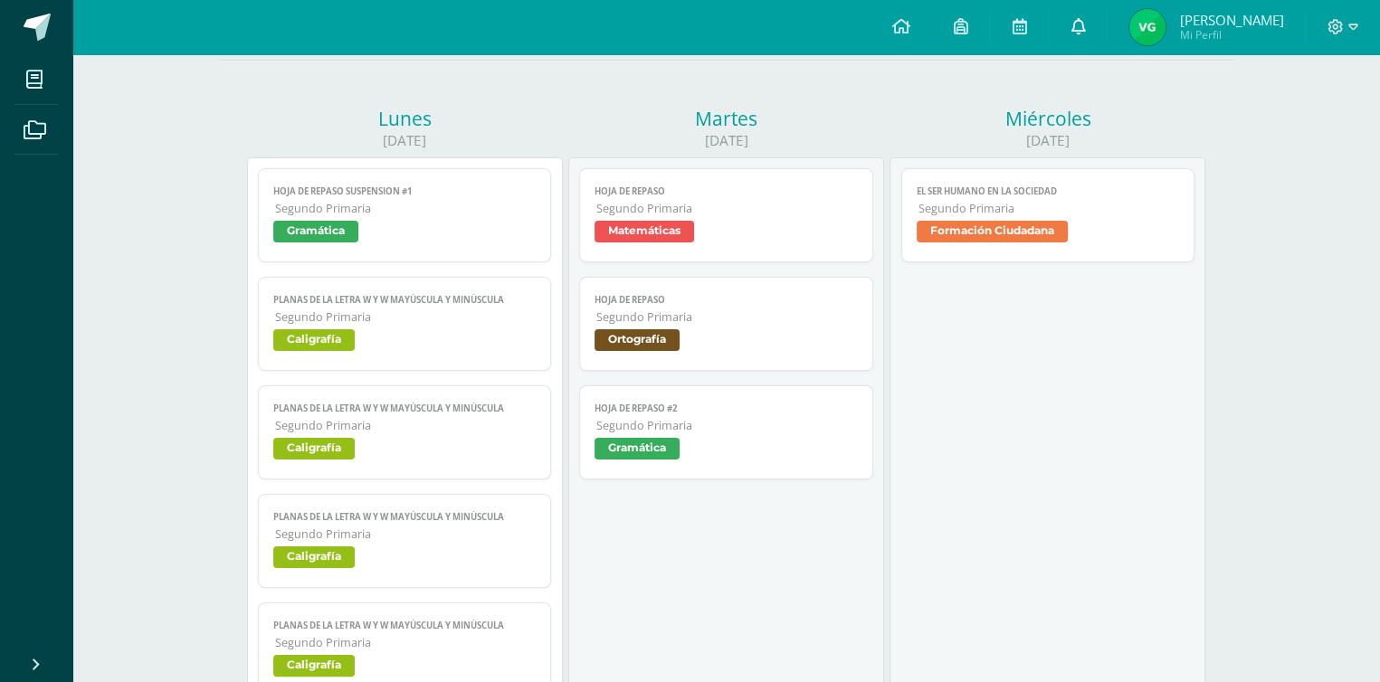
click at [1102, 25] on link at bounding box center [1078, 27] width 58 height 54
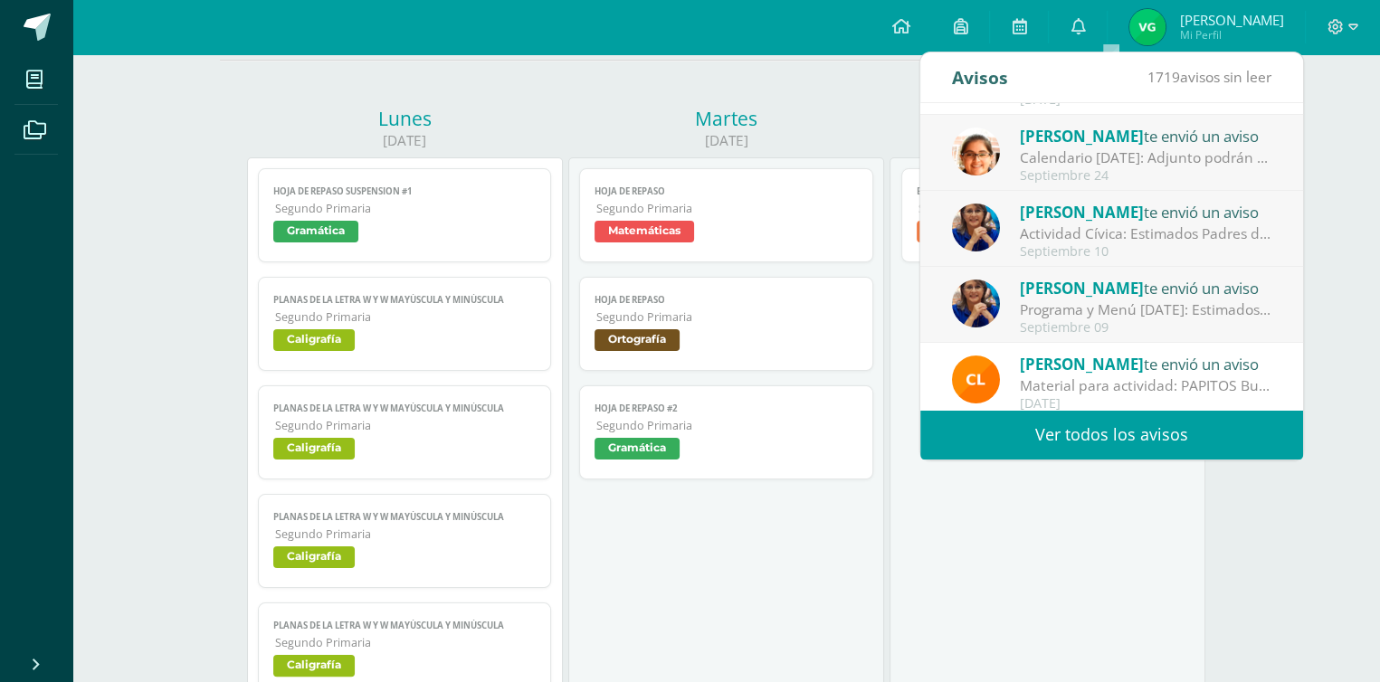
scroll to position [300, 0]
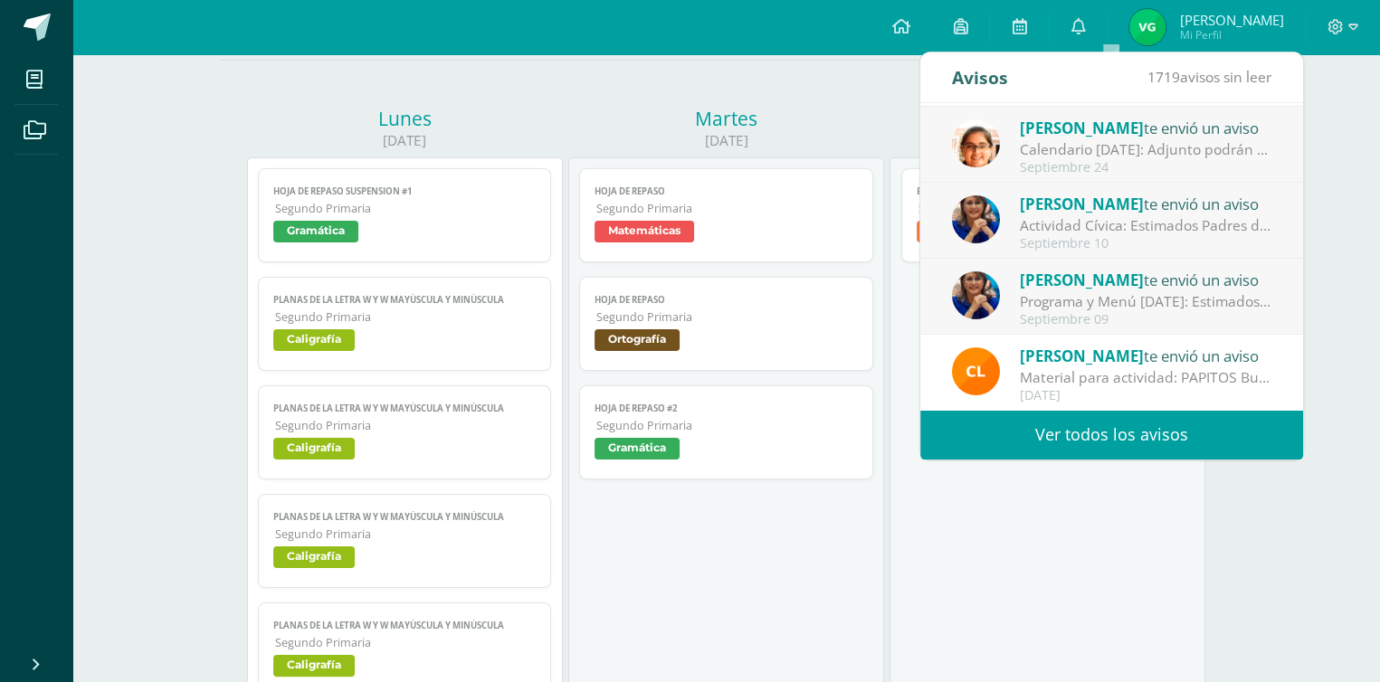
click at [1168, 396] on div "[DATE]" at bounding box center [1146, 395] width 252 height 15
